Goal: Information Seeking & Learning: Find specific fact

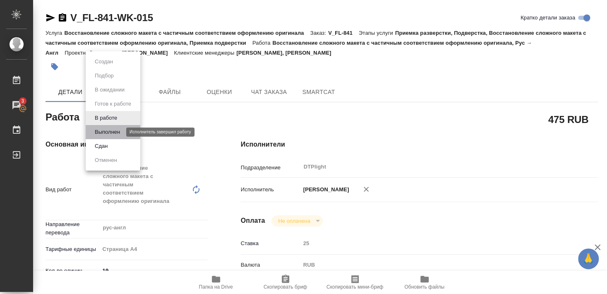
click at [103, 130] on button "Выполнен" at bounding box center [107, 131] width 30 height 9
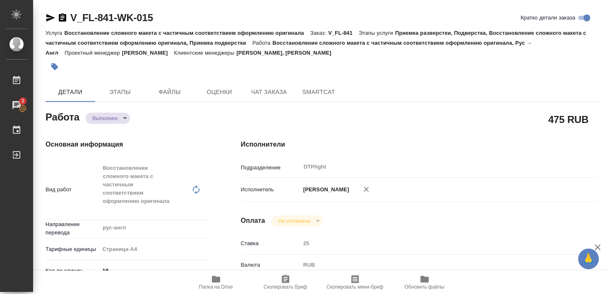
type textarea "x"
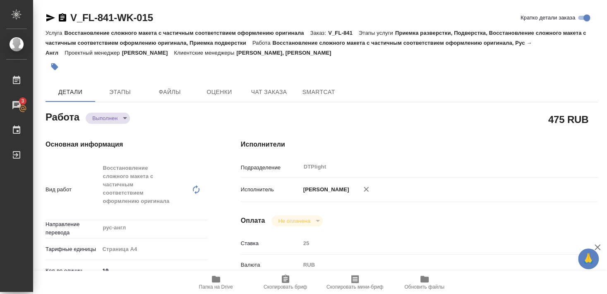
type textarea "x"
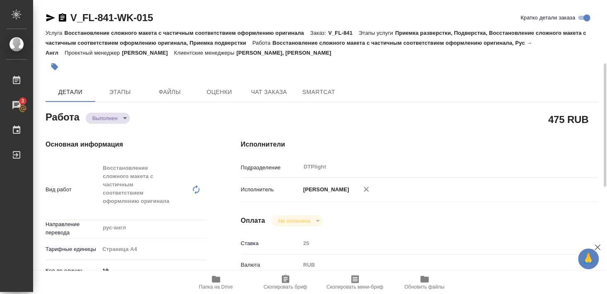
scroll to position [89, 0]
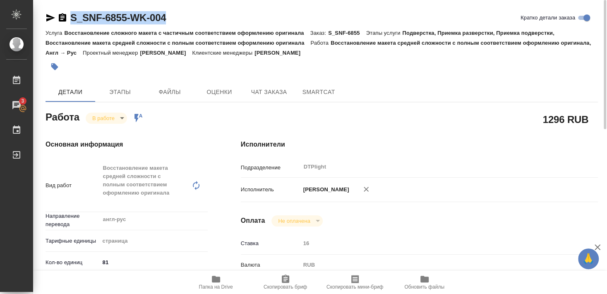
drag, startPoint x: 71, startPoint y: 26, endPoint x: 166, endPoint y: 25, distance: 95.6
click at [166, 25] on div "S_SNF-6855-WK-004 Кратко детали заказа" at bounding box center [322, 19] width 553 height 17
copy link "S_SNF-6855-WK-004"
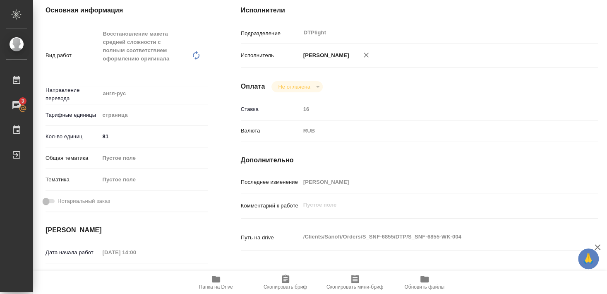
scroll to position [223, 0]
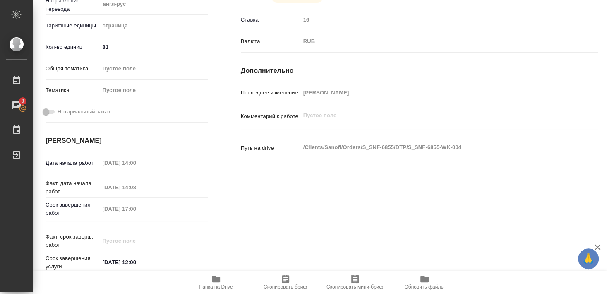
click at [215, 281] on icon "button" at bounding box center [216, 279] width 8 height 7
